Goal: Answer question/provide support

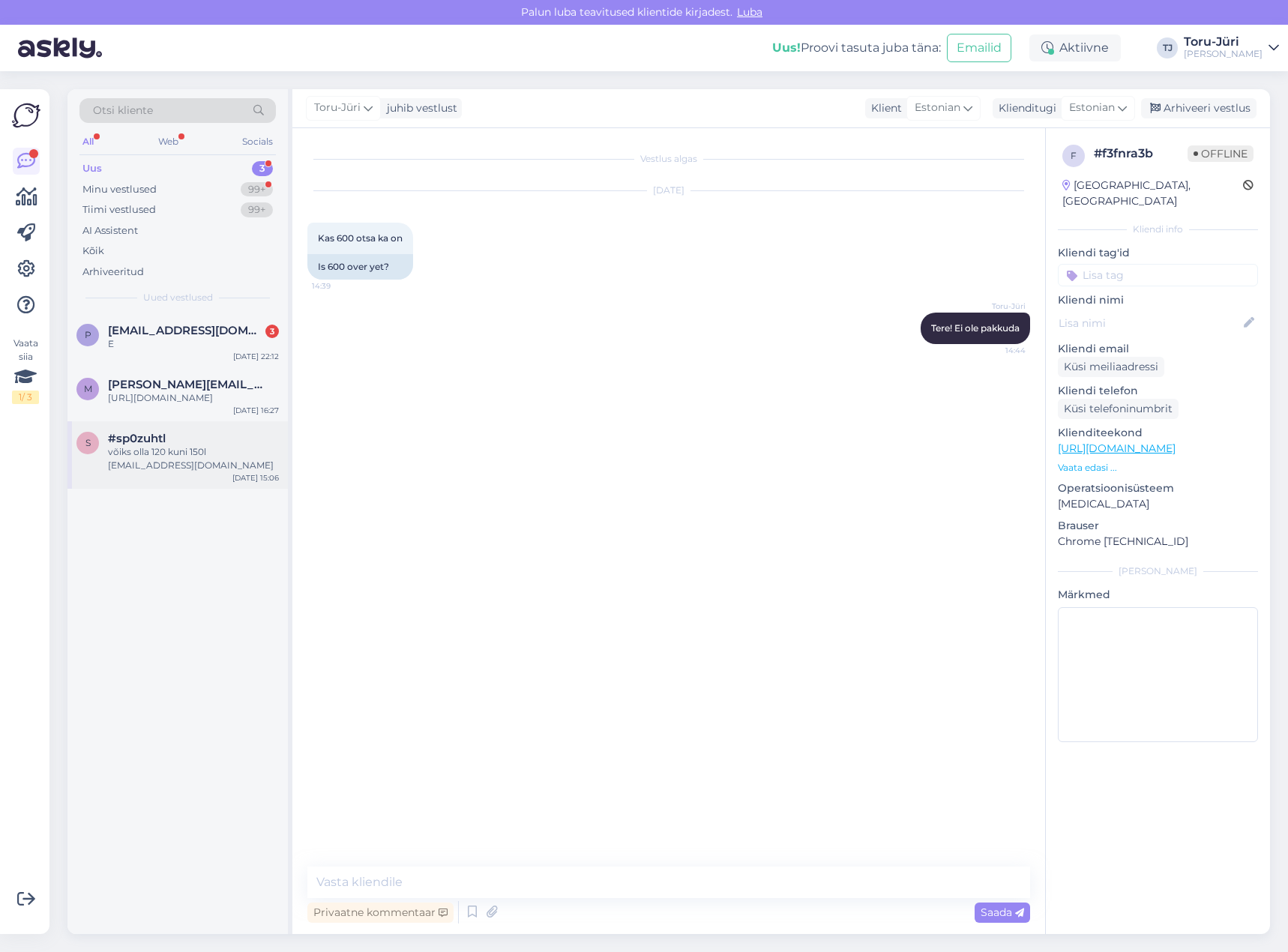
click at [172, 466] on div "võiks olla 120 kuni 150l [EMAIL_ADDRESS][DOMAIN_NAME]" at bounding box center [193, 458] width 171 height 27
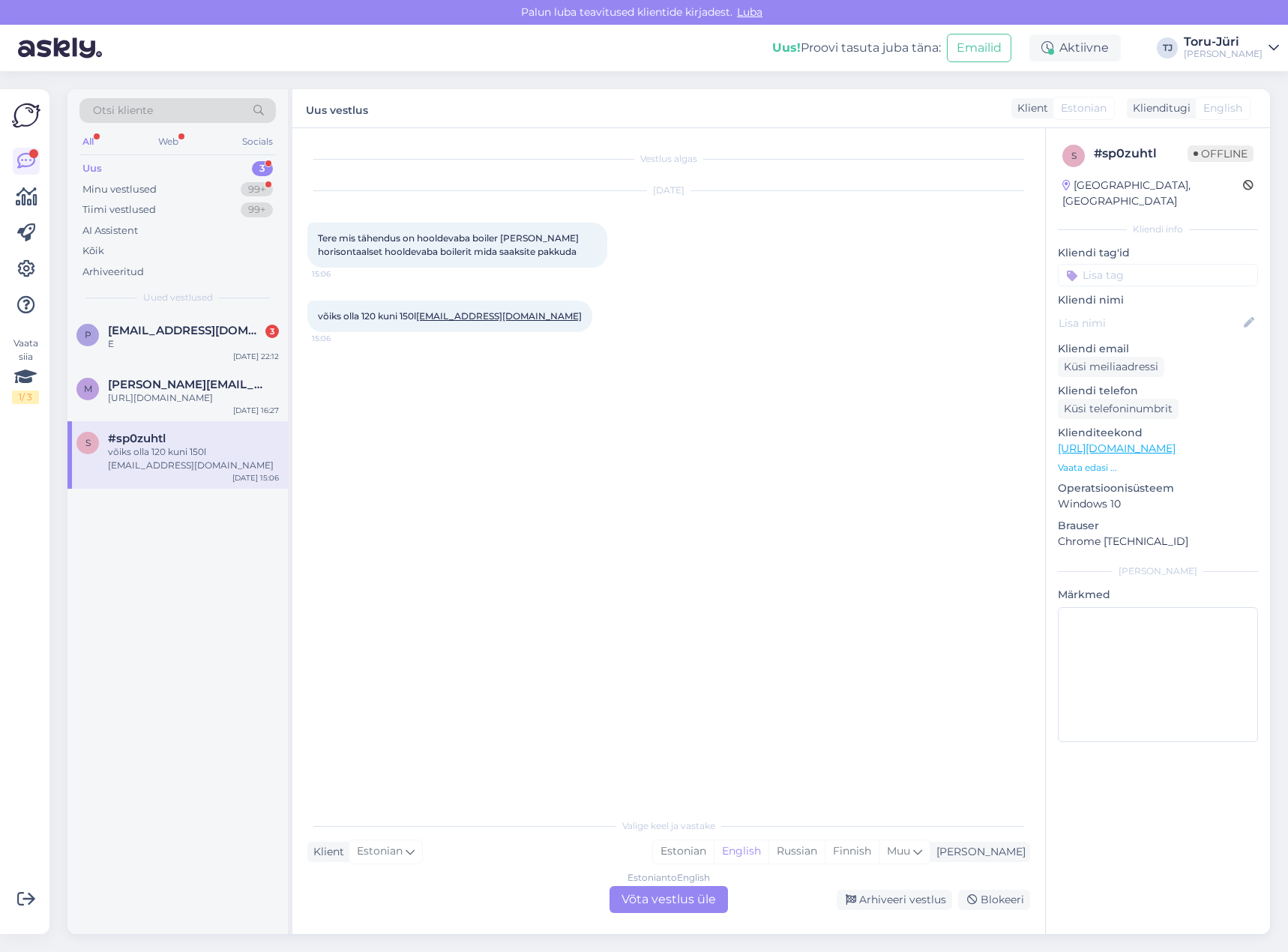
click at [664, 898] on div "Estonian to English Võta vestlus üle" at bounding box center [669, 898] width 118 height 27
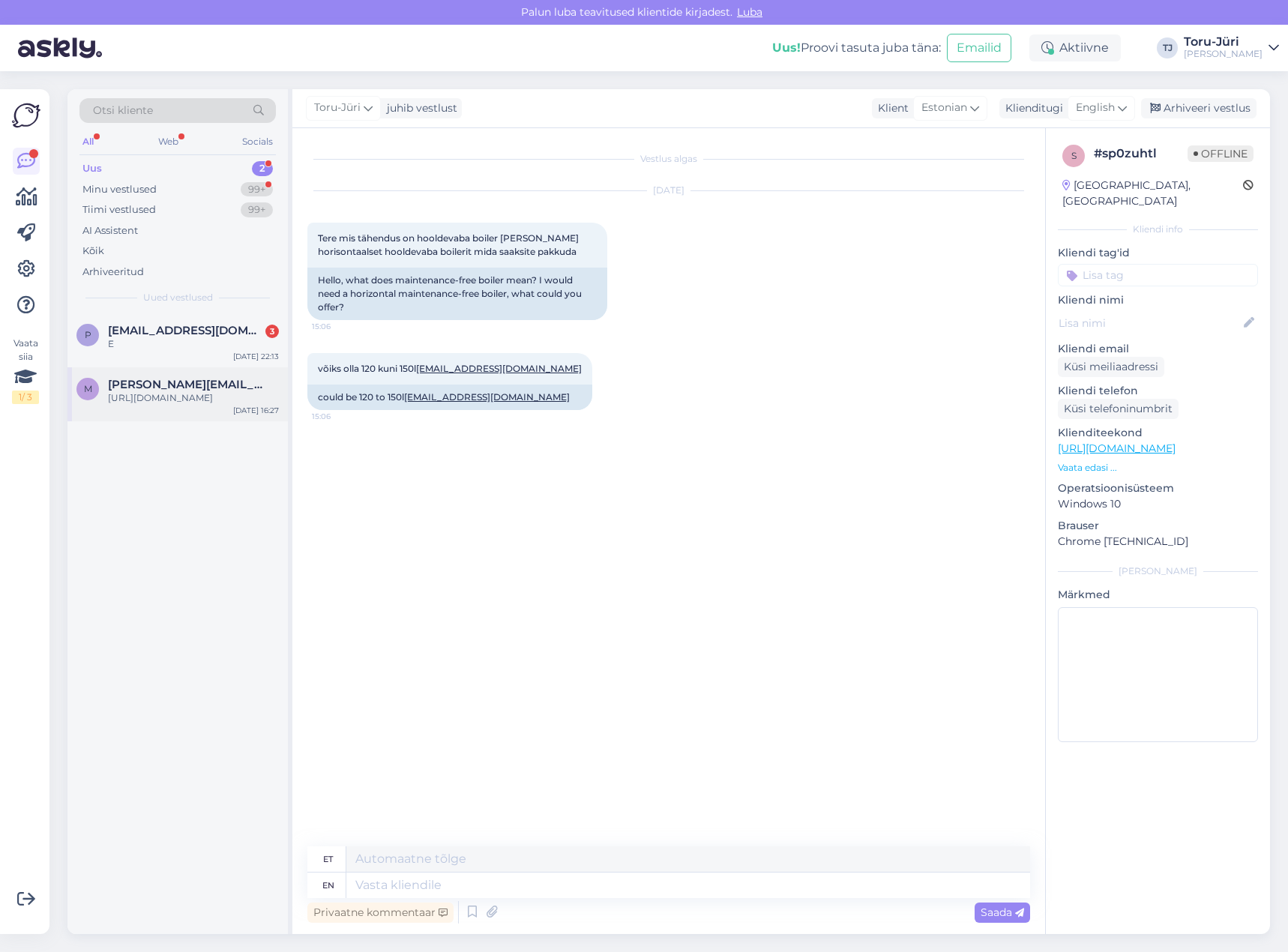
click at [206, 395] on div "[URL][DOMAIN_NAME]" at bounding box center [193, 398] width 171 height 14
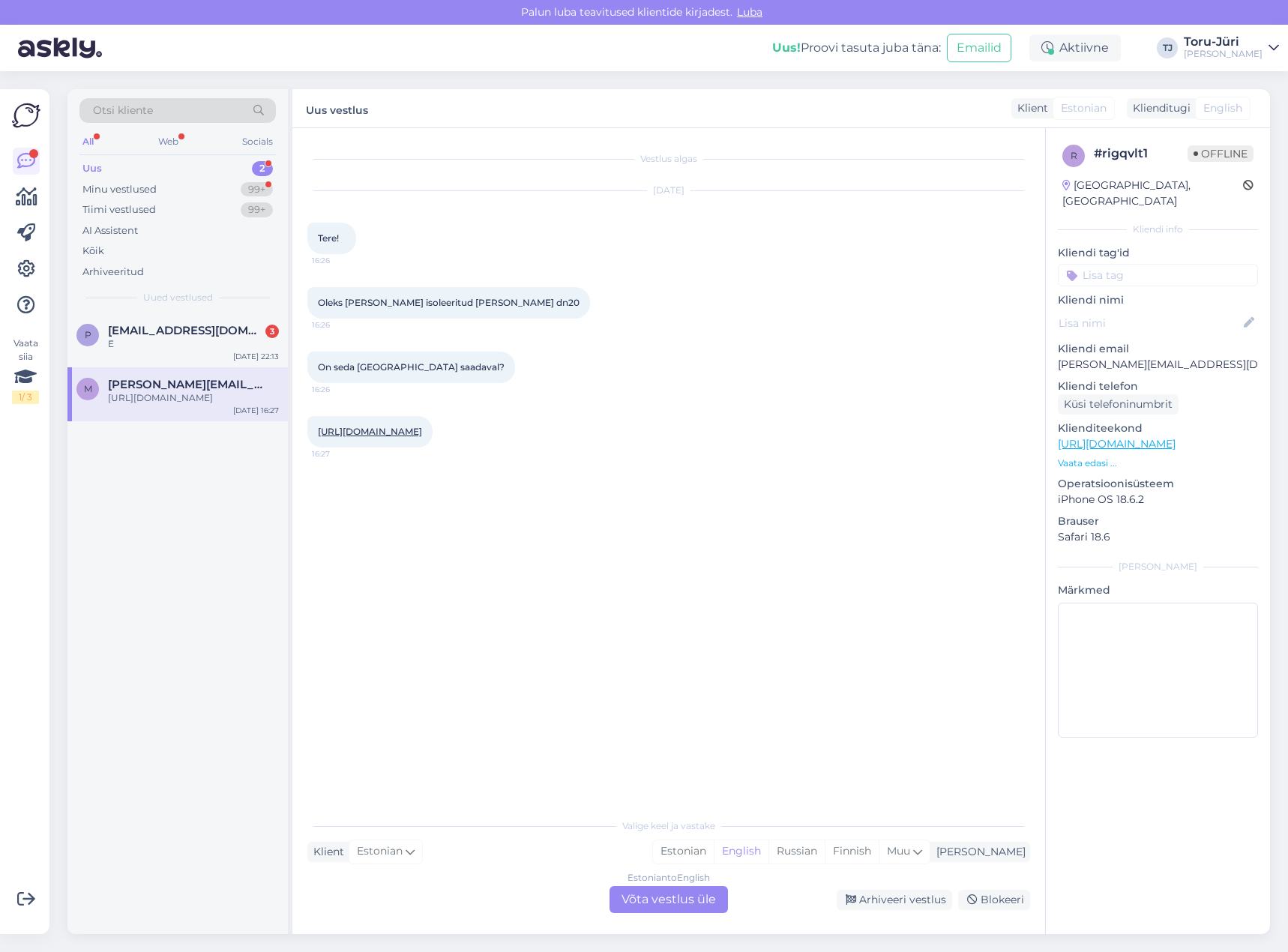
click at [665, 897] on div "Estonian to English Võta vestlus üle" at bounding box center [669, 898] width 118 height 27
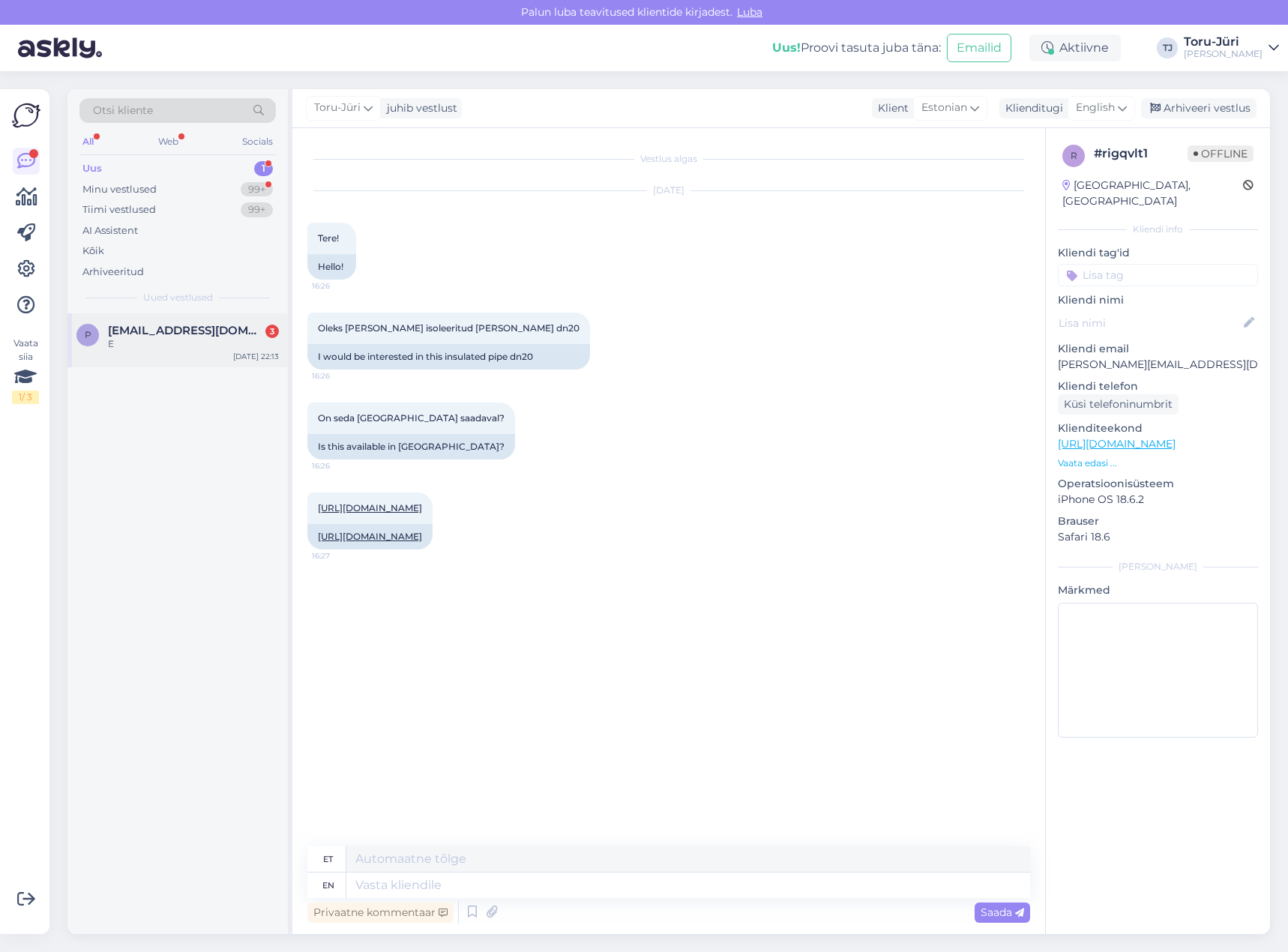
click at [161, 334] on span "[EMAIL_ADDRESS][DOMAIN_NAME]" at bounding box center [185, 330] width 156 height 14
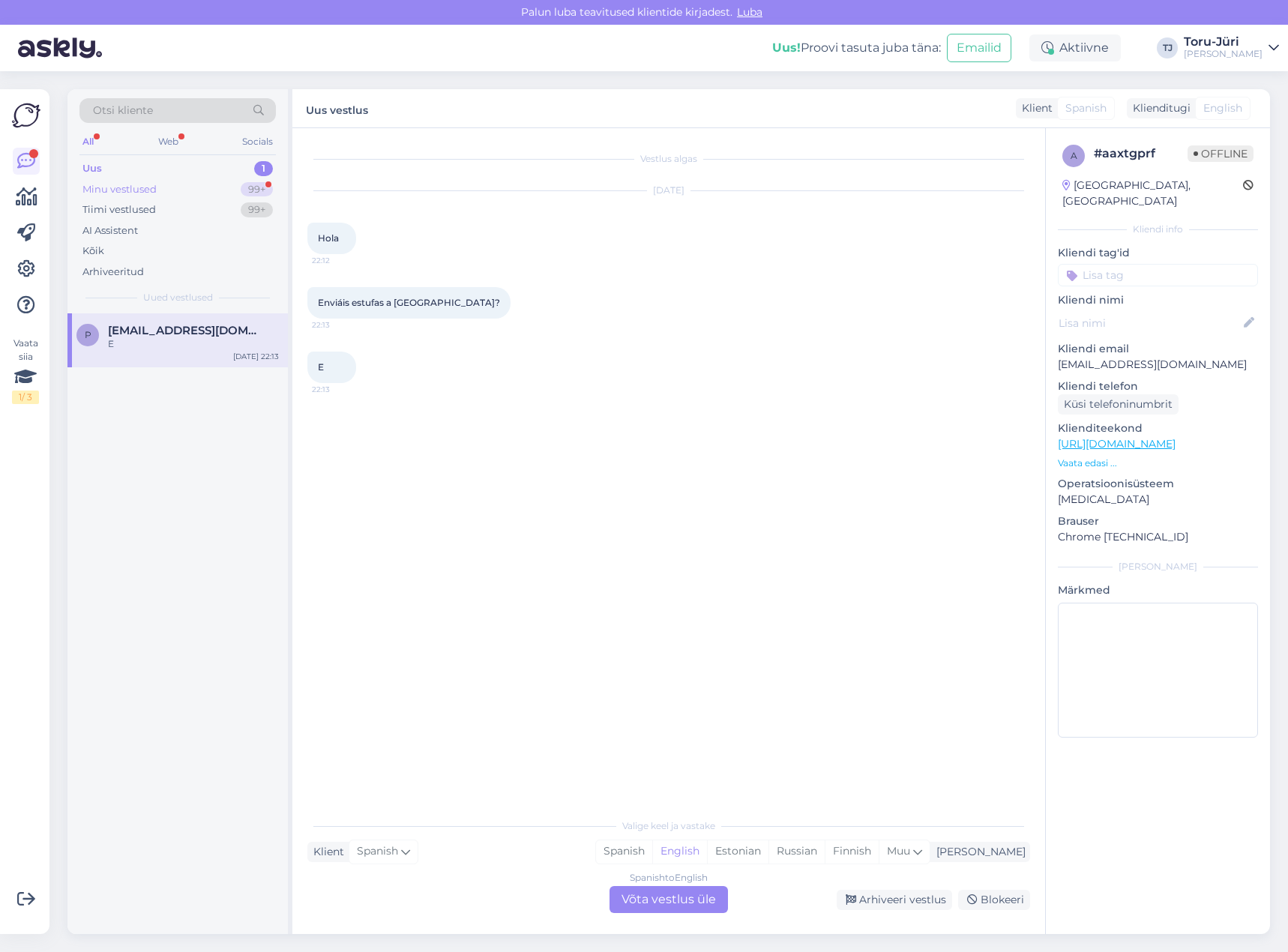
click at [162, 186] on div "Minu vestlused 99+" at bounding box center [177, 189] width 197 height 21
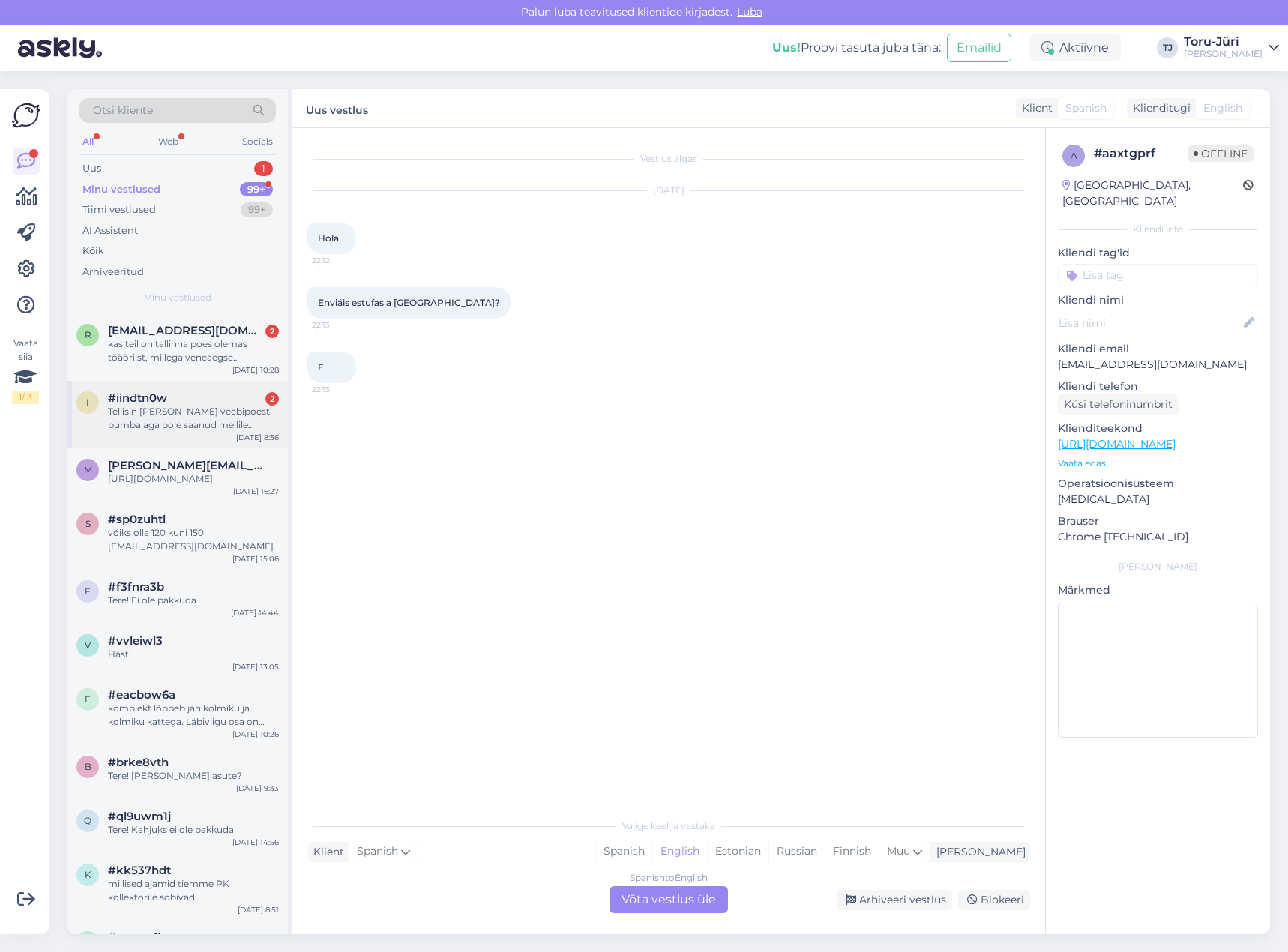
click at [221, 400] on div "#iindtn0w 2" at bounding box center [193, 398] width 171 height 14
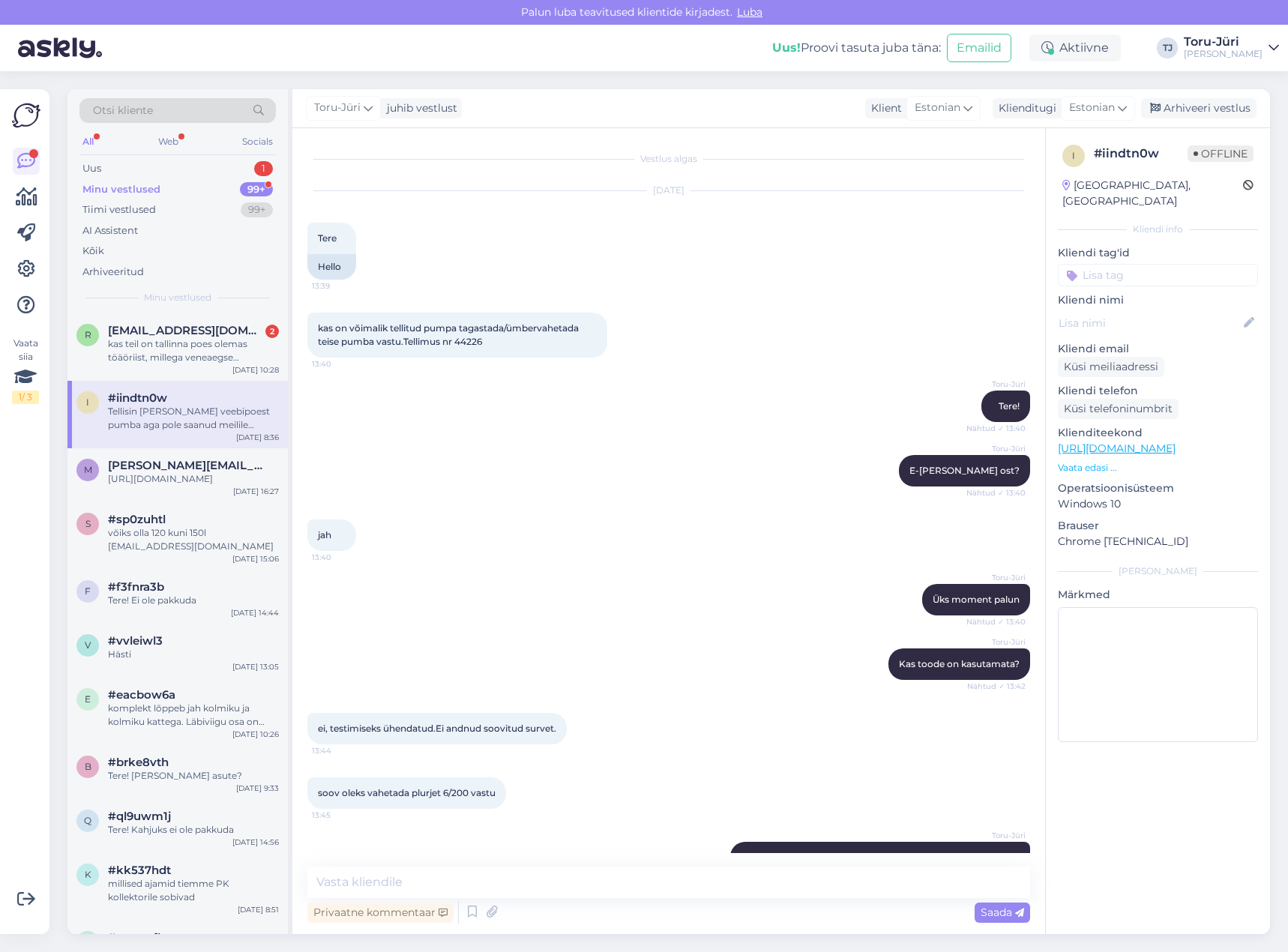
scroll to position [289, 0]
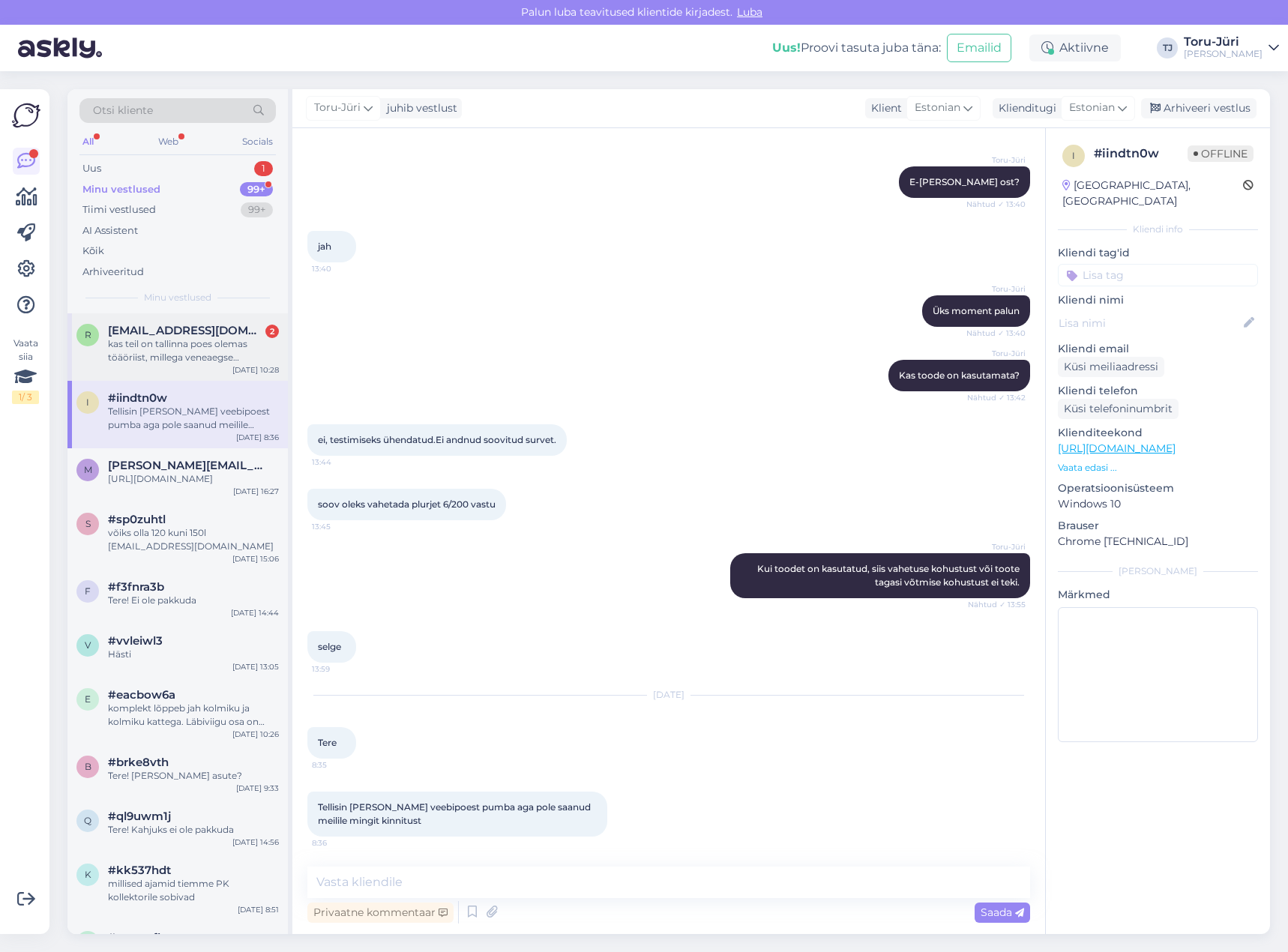
click at [188, 341] on div "kas teil on tallinna poes olemas töäöriist, millega veneaegse malmradika ribisi…" at bounding box center [193, 351] width 171 height 27
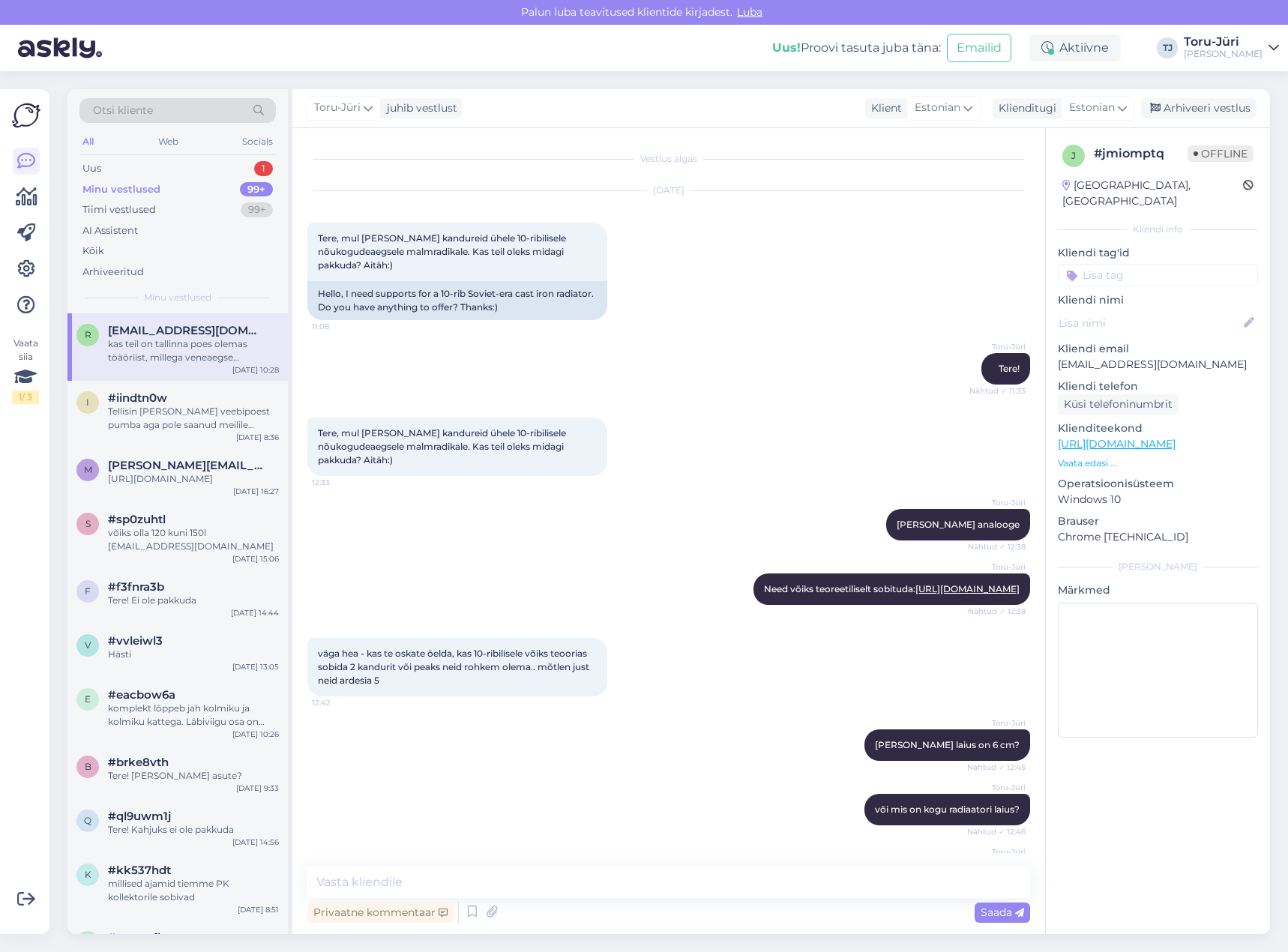
scroll to position [1004, 0]
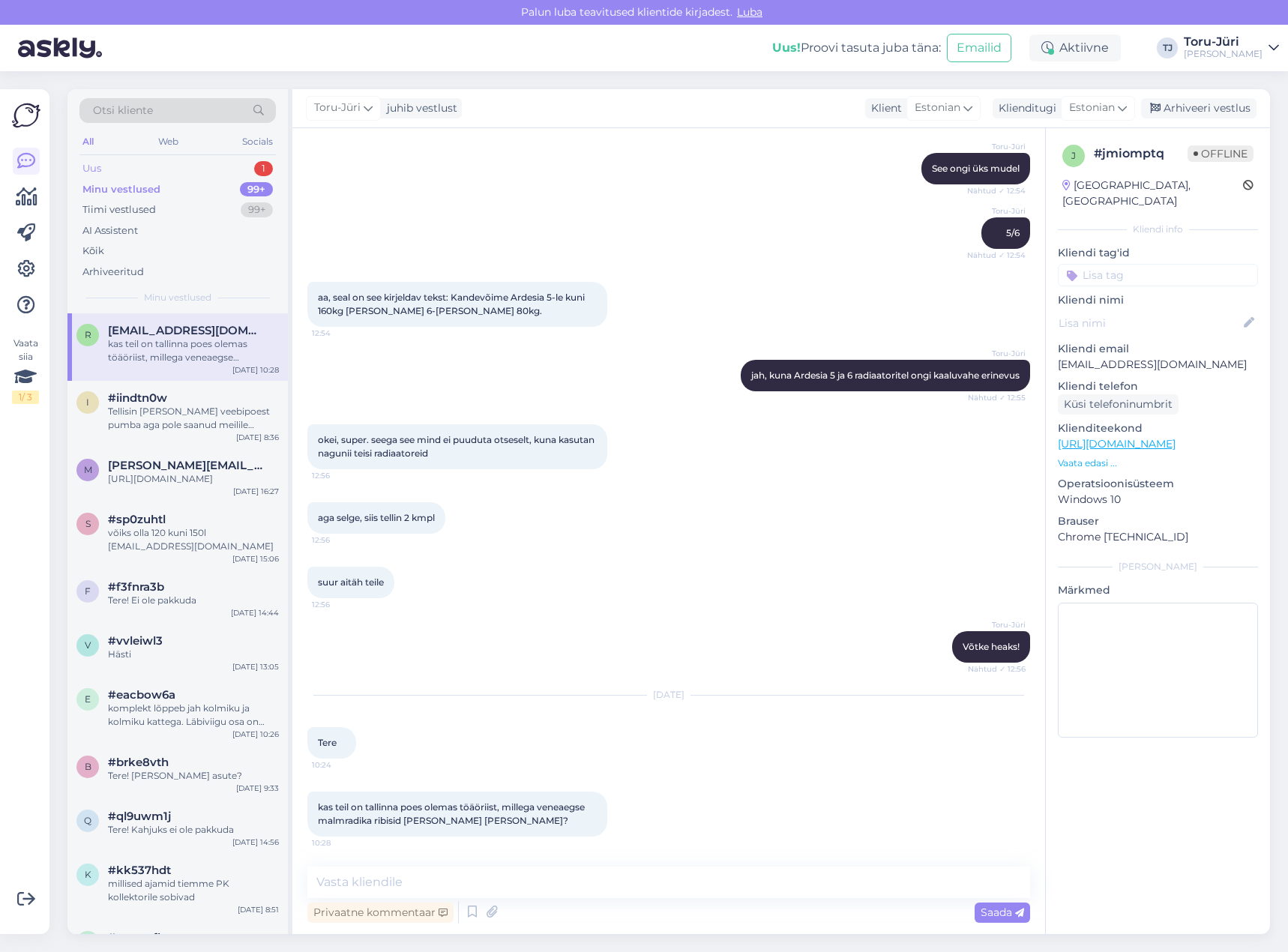
click at [214, 174] on div "Uus 1" at bounding box center [177, 168] width 197 height 21
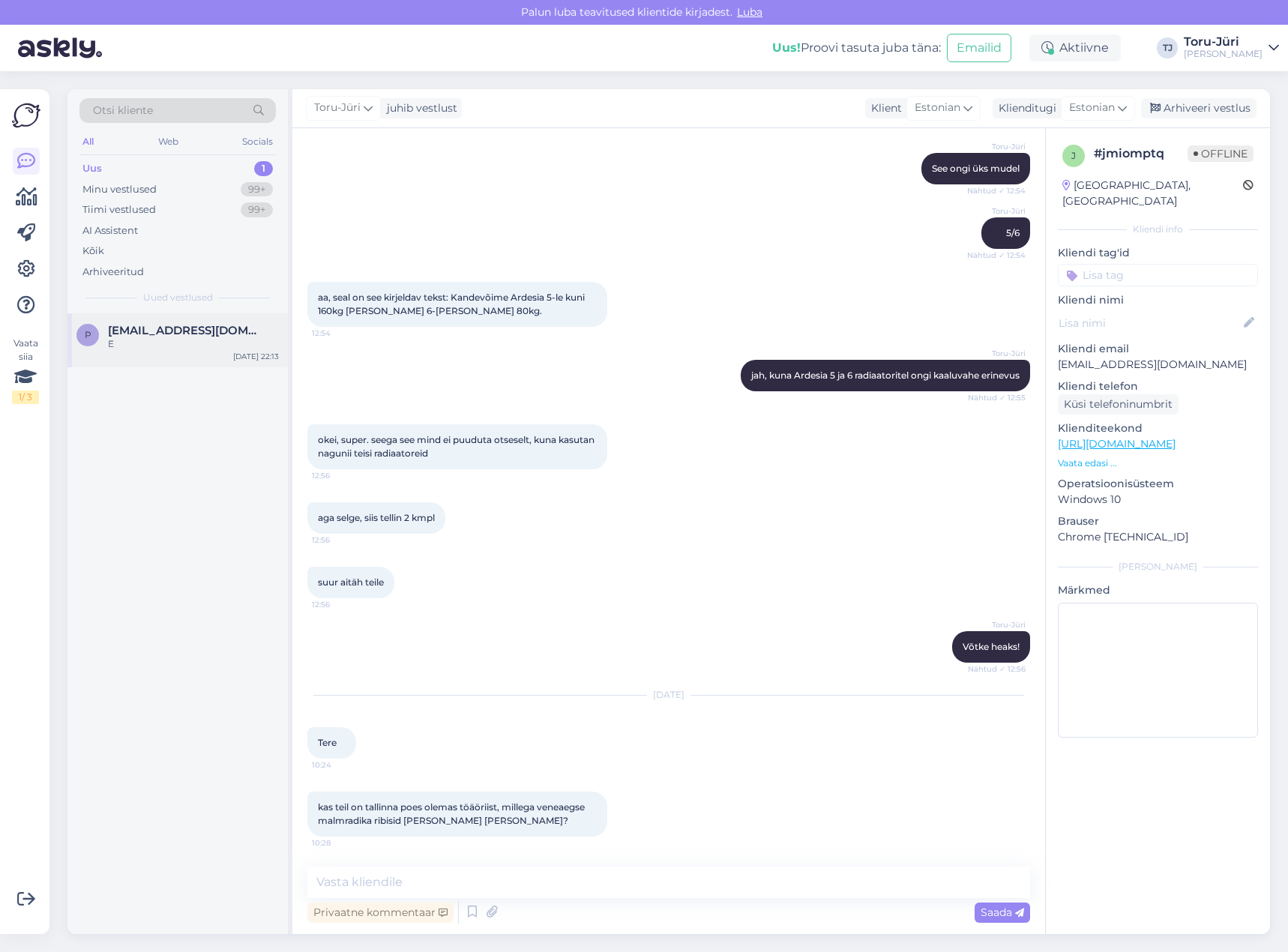
click at [190, 334] on span "[EMAIL_ADDRESS][DOMAIN_NAME]" at bounding box center [185, 330] width 156 height 14
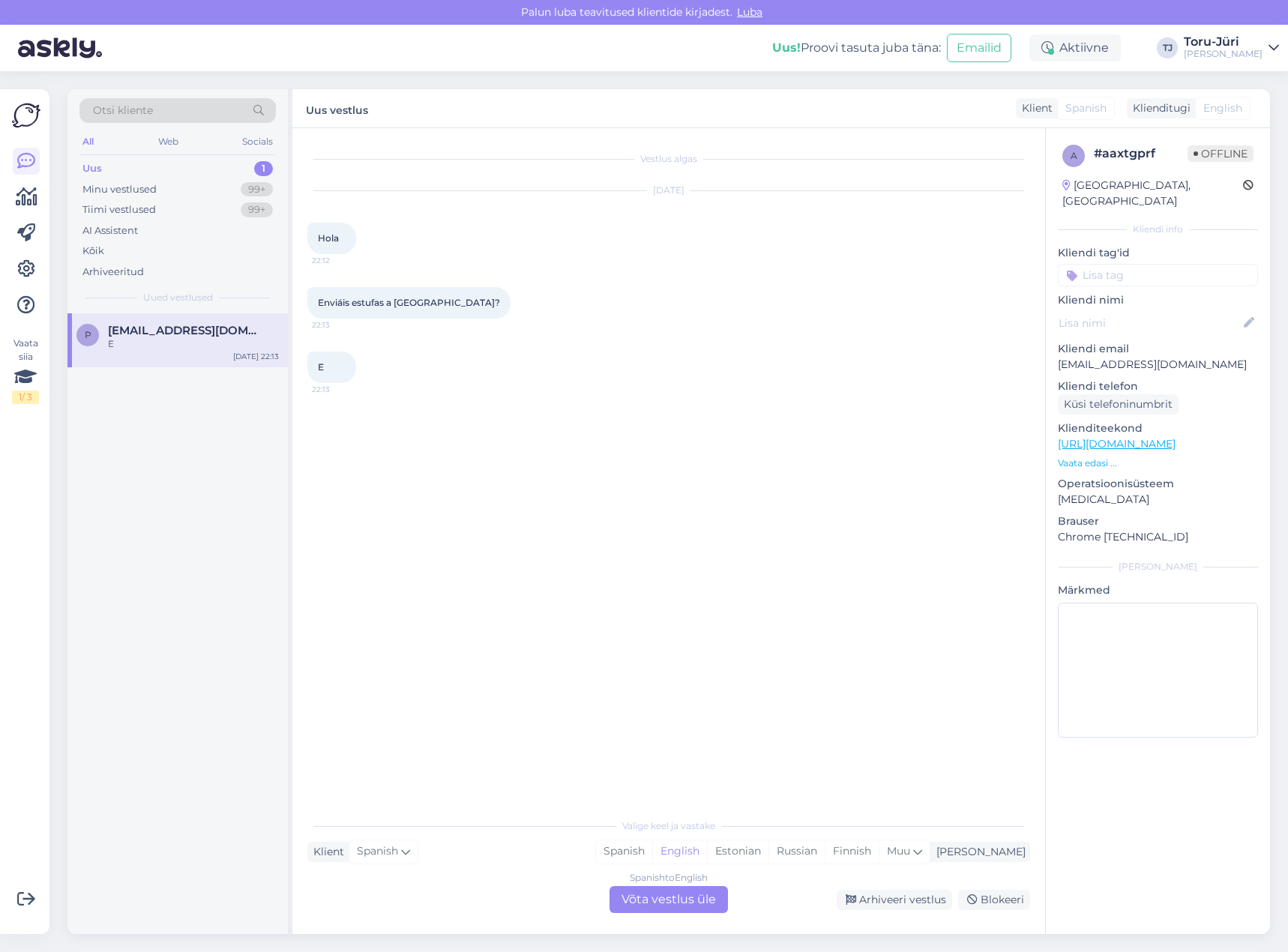
click at [713, 898] on div "Spanish to English Võta vestlus üle" at bounding box center [669, 898] width 118 height 27
